Goal: Task Accomplishment & Management: Use online tool/utility

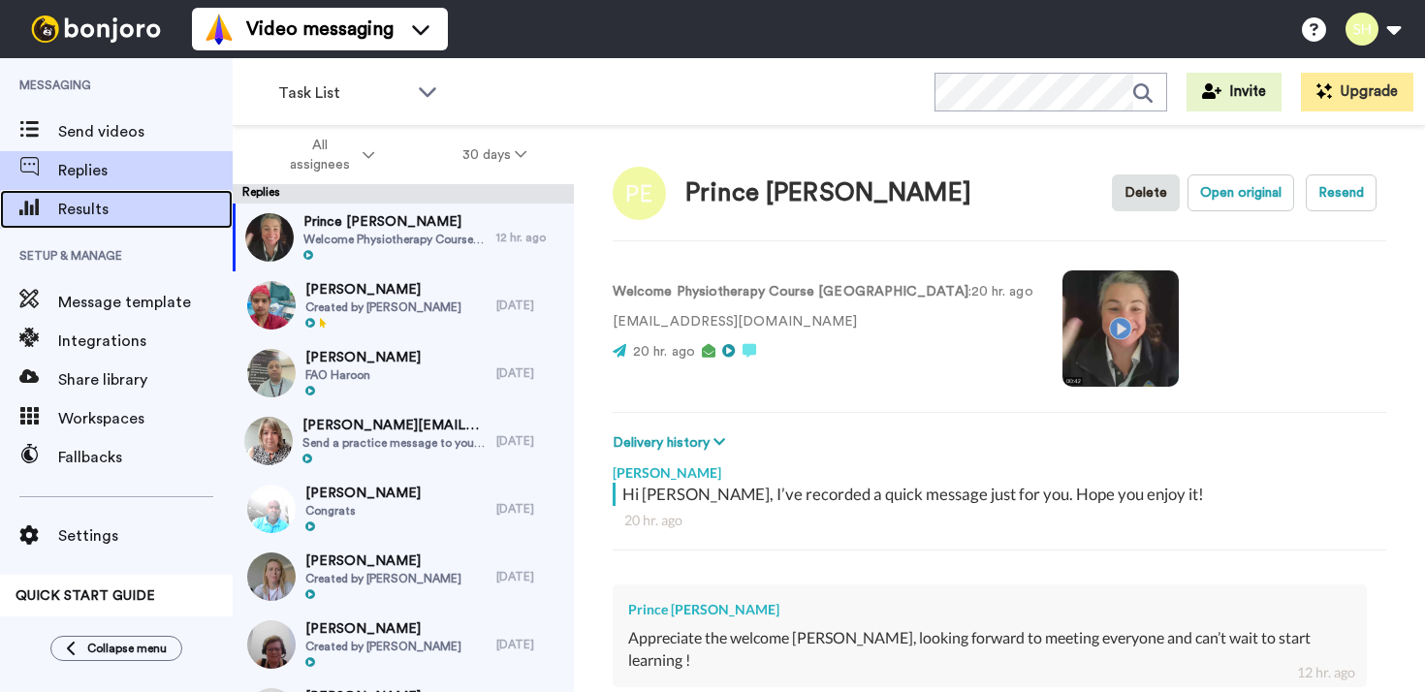
click at [151, 200] on span "Results" at bounding box center [145, 209] width 175 height 23
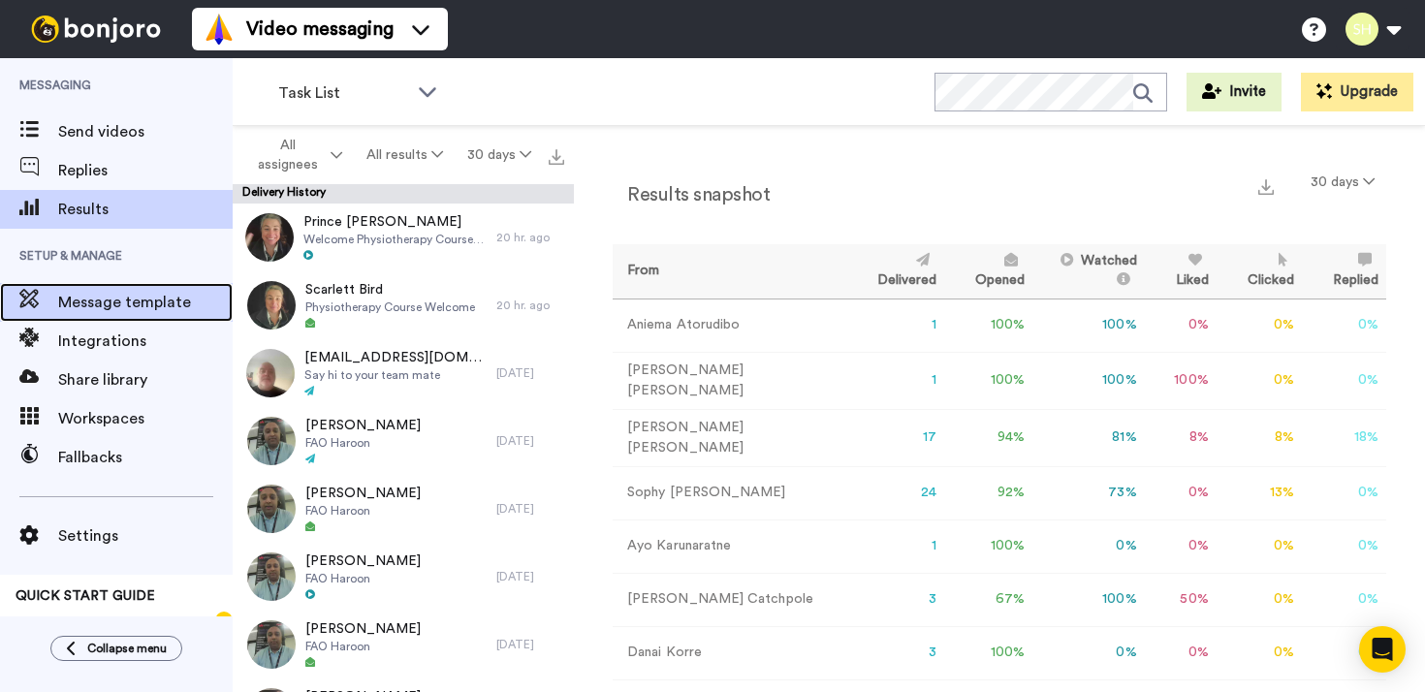
click at [109, 312] on span "Message template" at bounding box center [145, 302] width 175 height 23
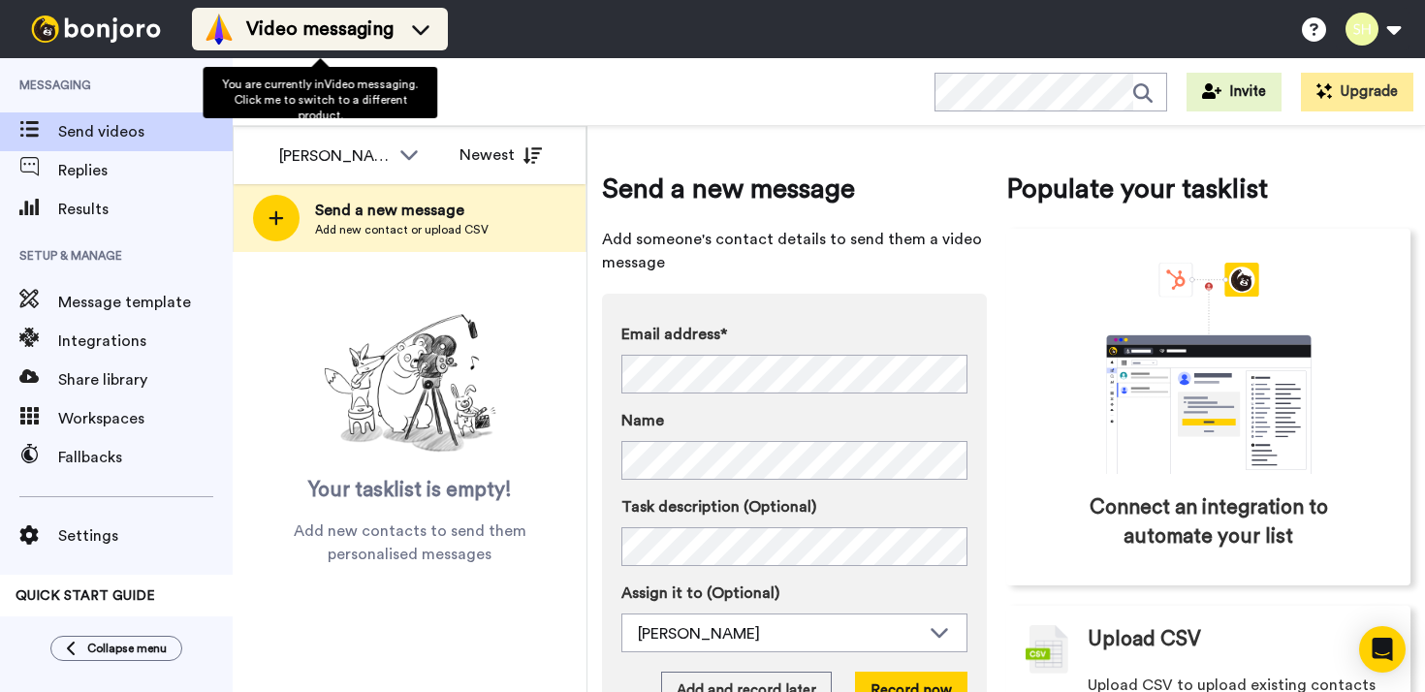
click at [420, 36] on icon at bounding box center [420, 28] width 31 height 19
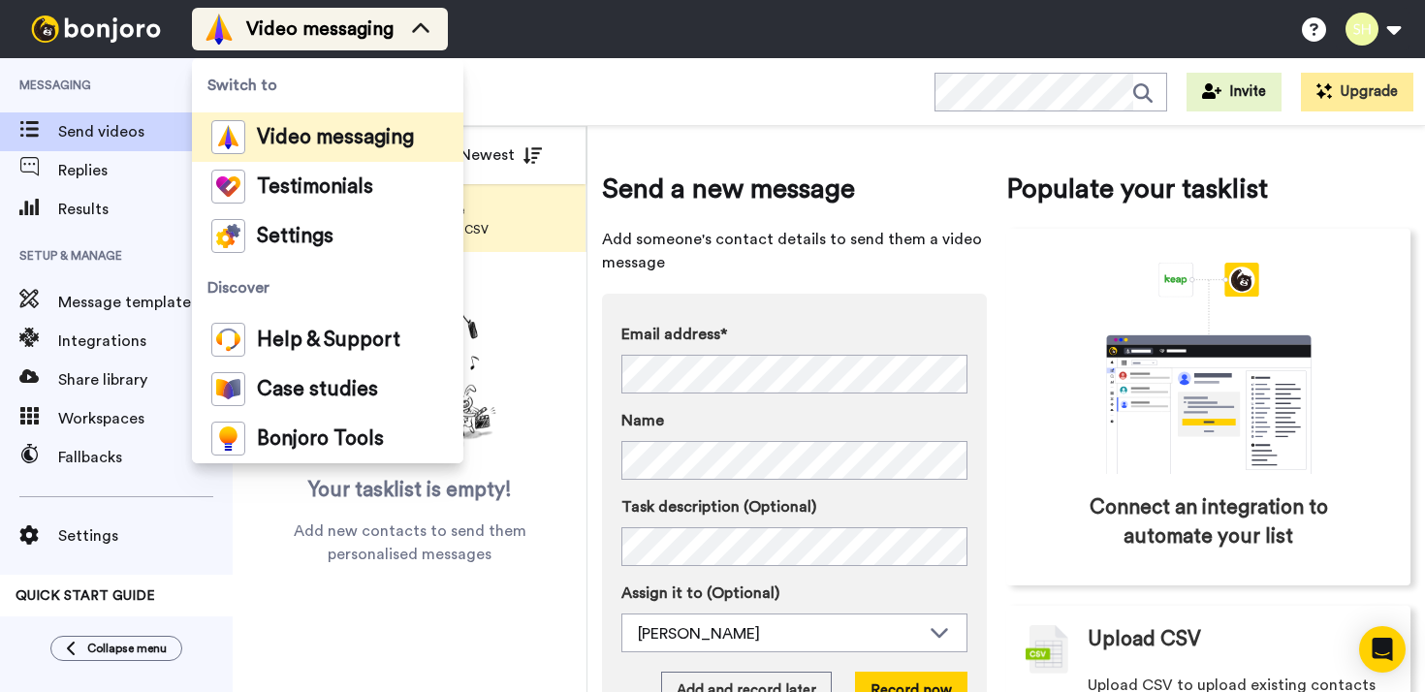
click at [420, 36] on icon at bounding box center [420, 28] width 31 height 19
